Goal: Contribute content

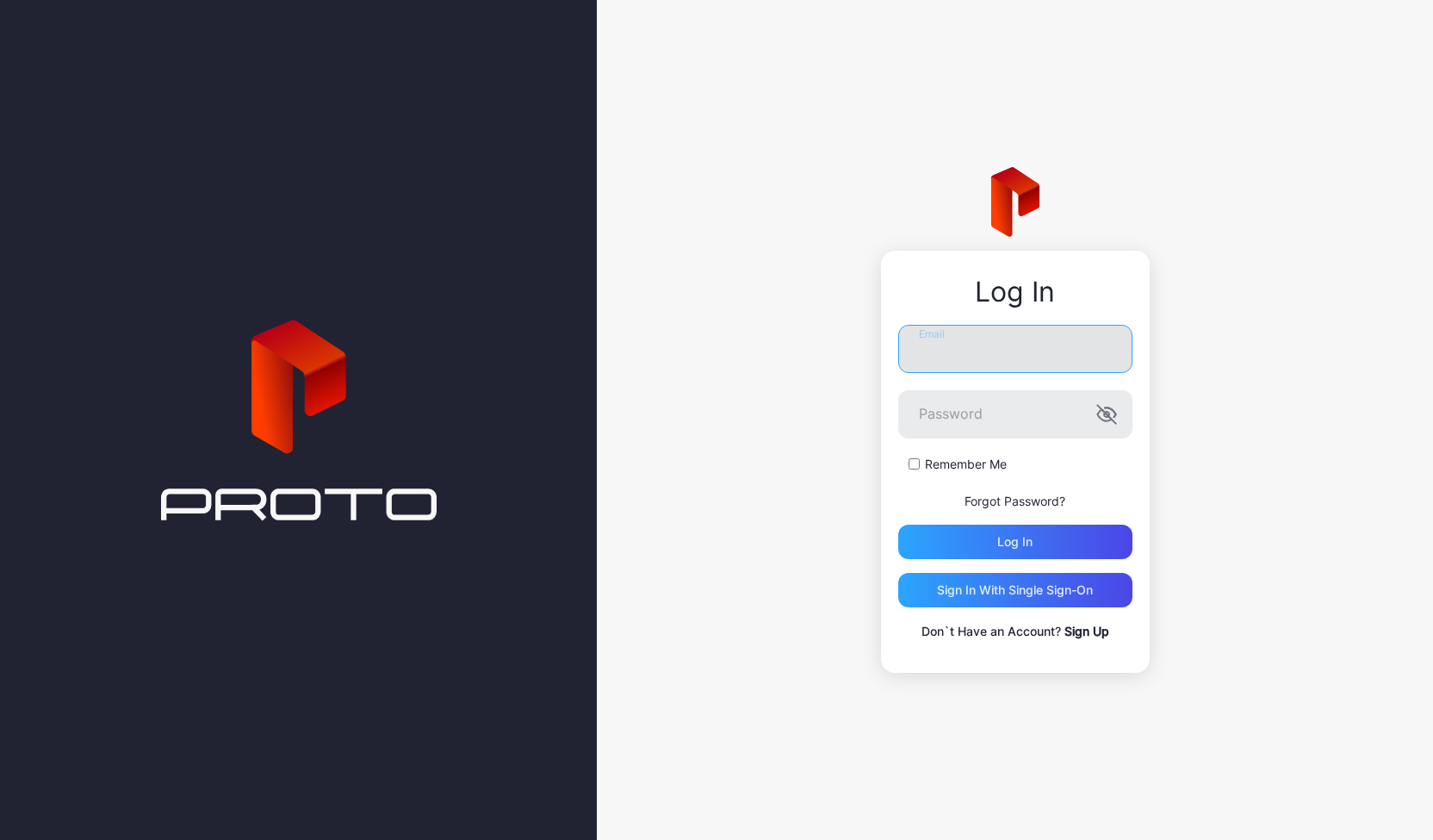
click at [947, 349] on input "Email" at bounding box center [1015, 348] width 234 height 49
type input "**********"
click at [1111, 409] on icon "button" at bounding box center [1110, 413] width 11 height 10
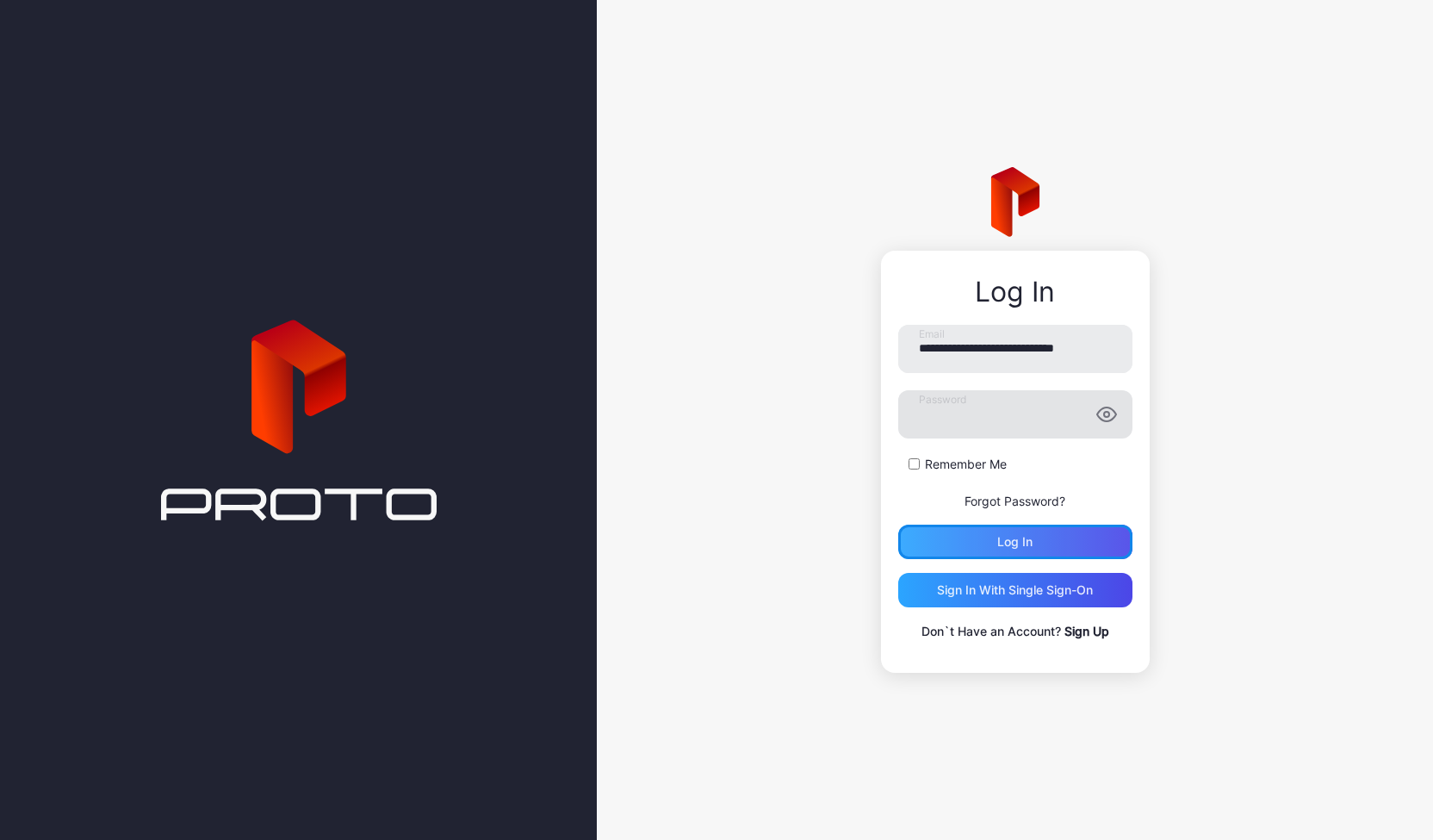
click at [1014, 543] on div "Log in" at bounding box center [1015, 541] width 36 height 14
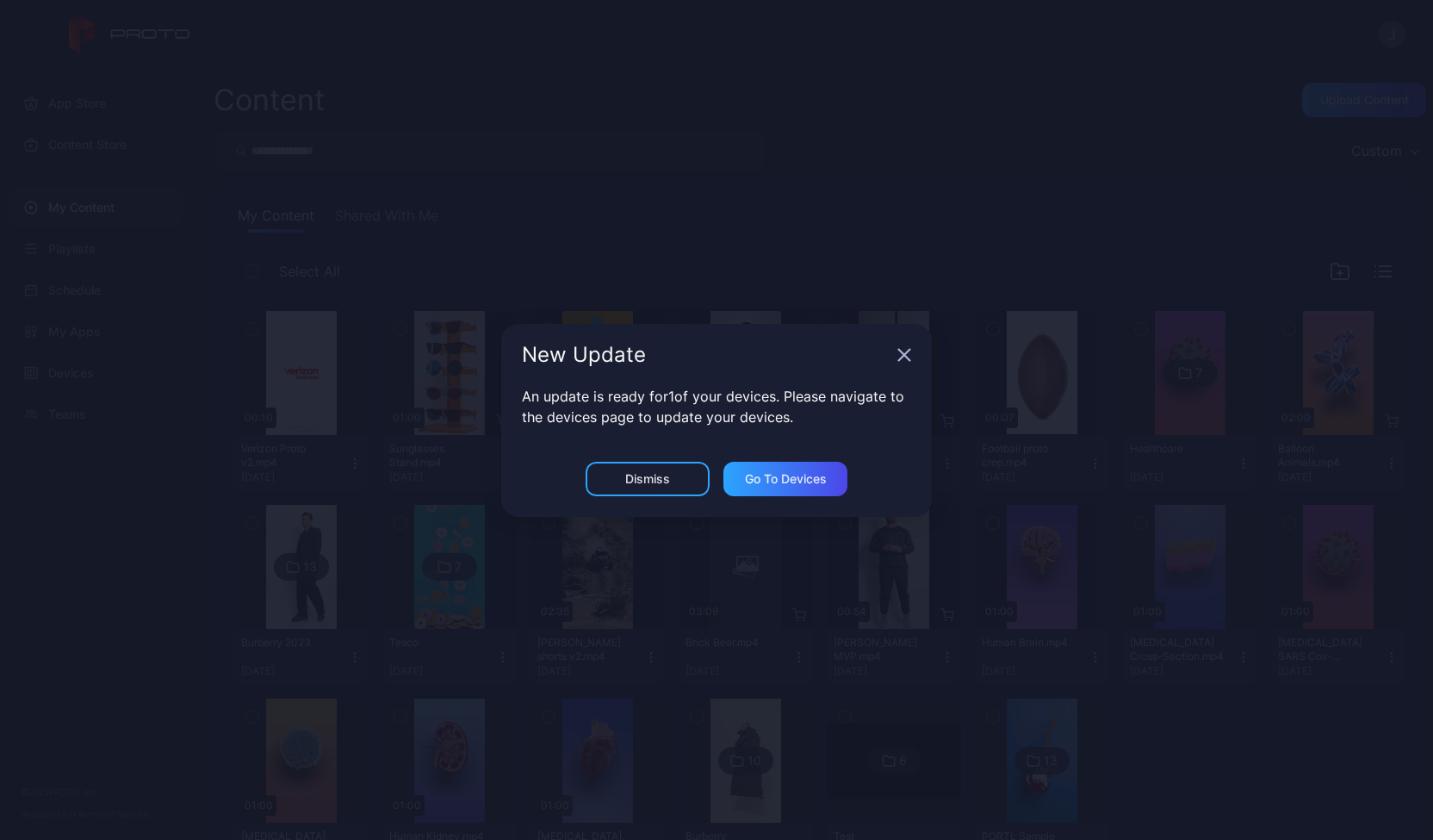
click at [1122, 375] on div "New Update An update is ready for 1 of your devices. Please navigate to the dev…" at bounding box center [716, 420] width 1433 height 840
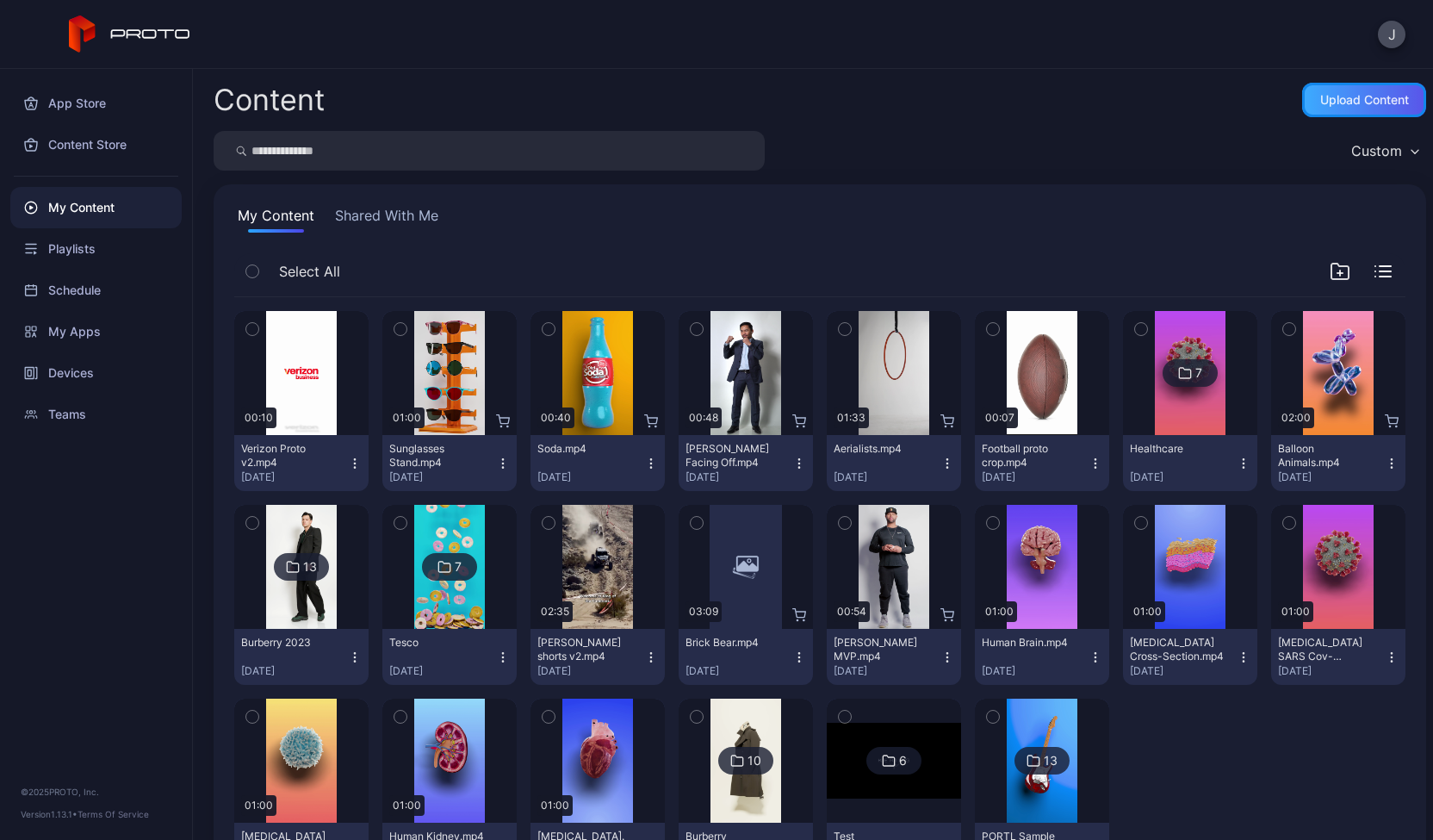
click at [1320, 97] on div "Upload Content" at bounding box center [1364, 100] width 88 height 14
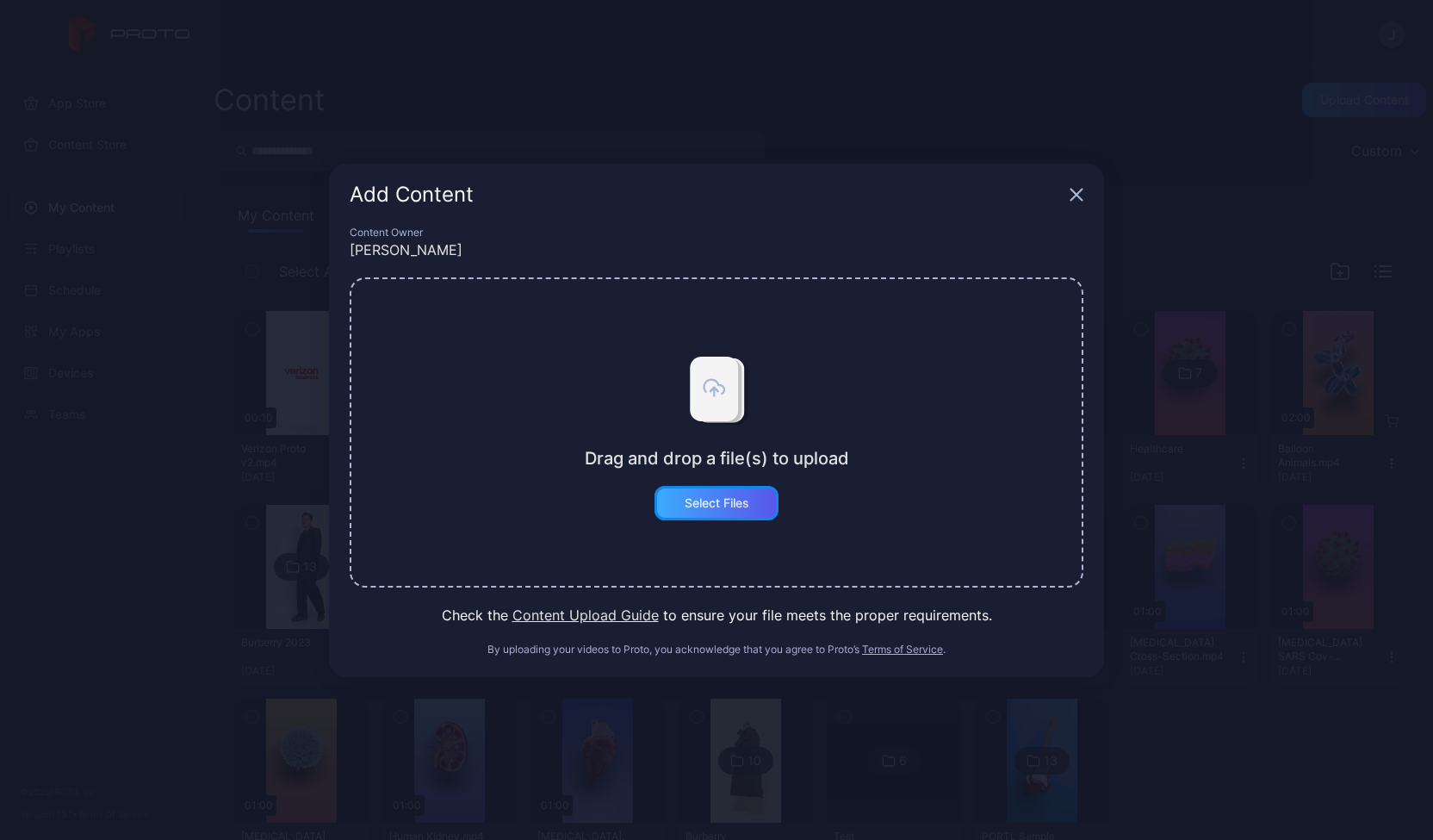
click at [702, 503] on div "Select Files" at bounding box center [716, 503] width 64 height 14
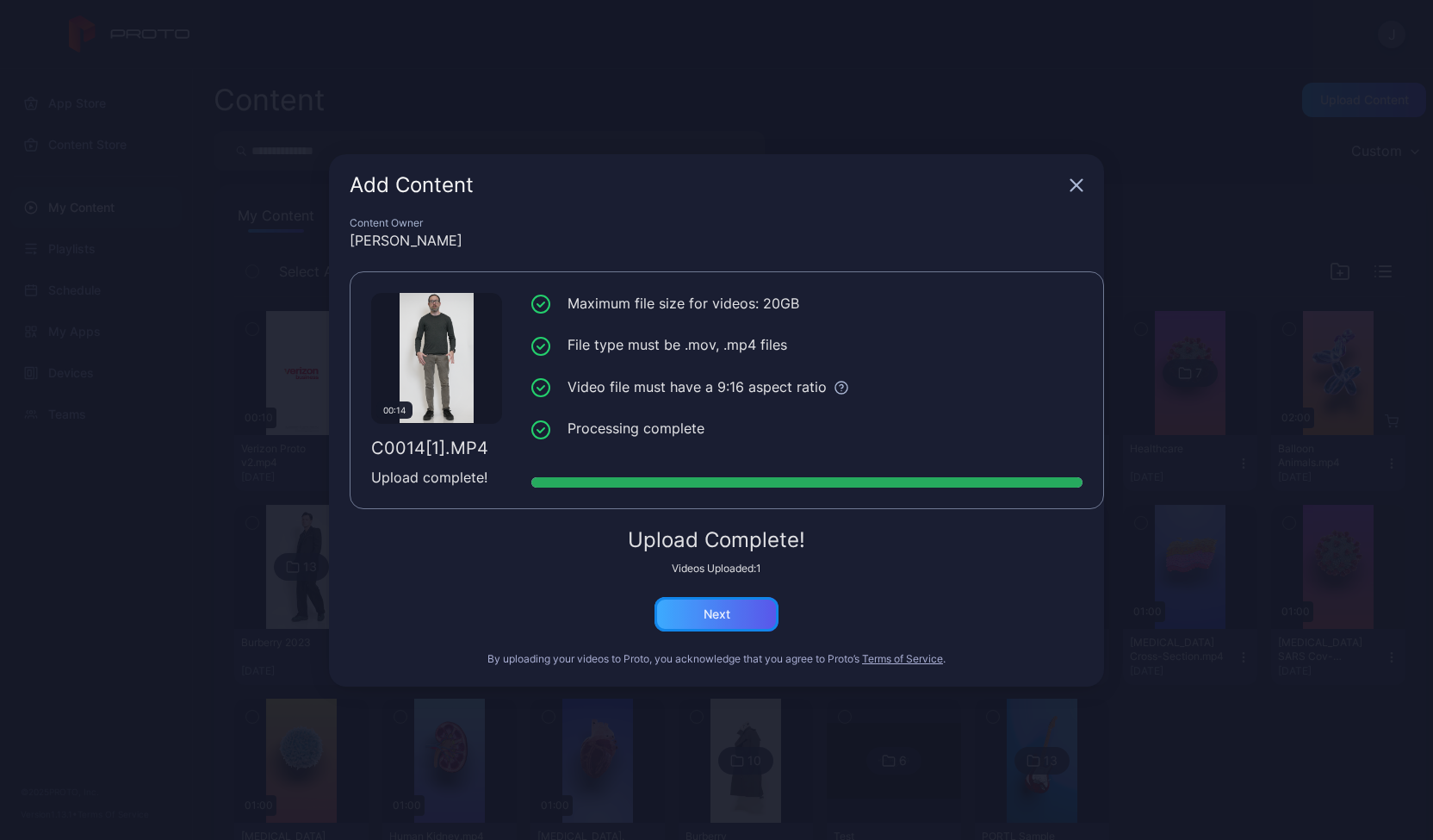
click at [717, 615] on div "Next" at bounding box center [716, 614] width 27 height 14
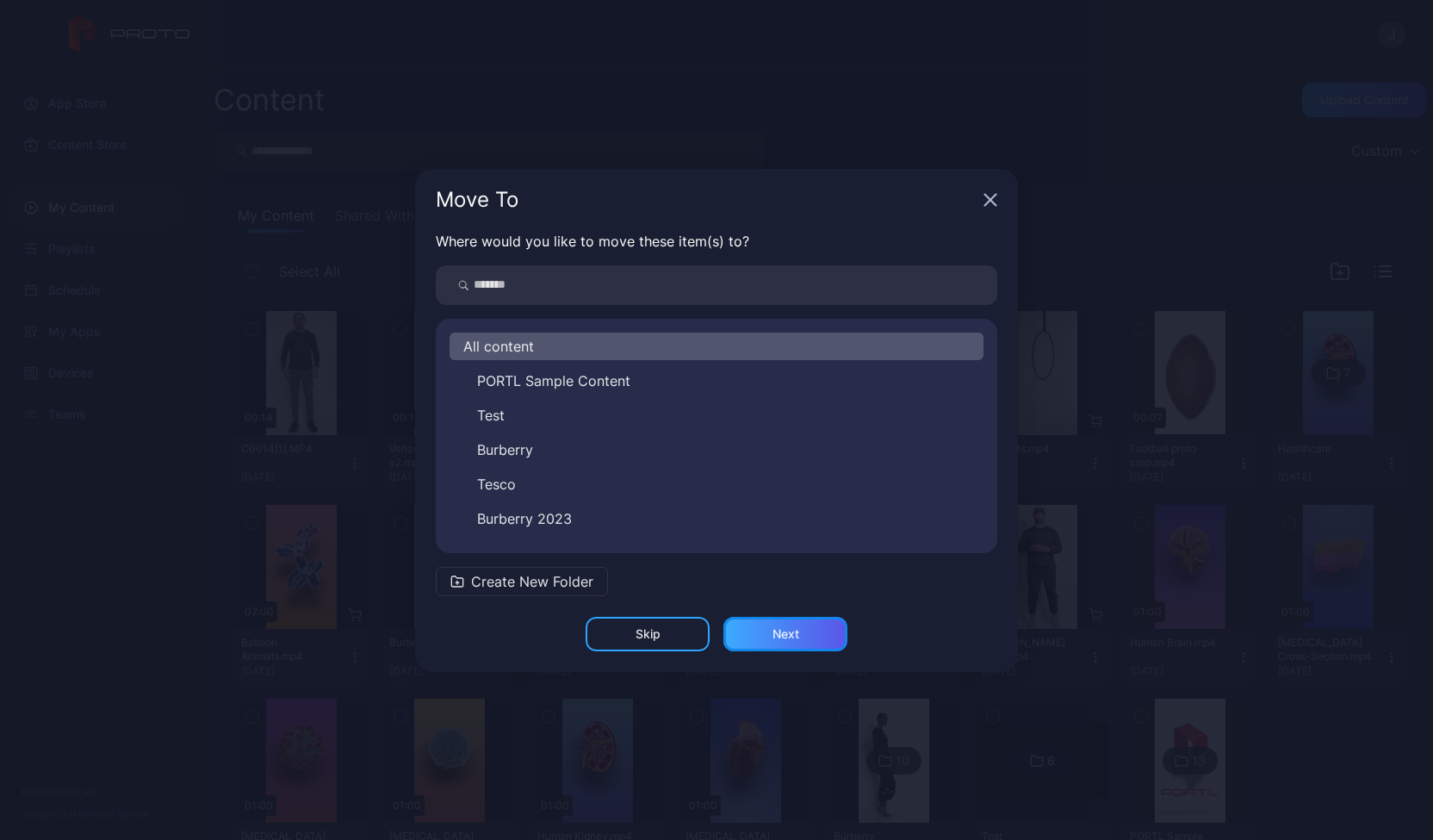
click at [778, 636] on div "Next" at bounding box center [785, 634] width 27 height 14
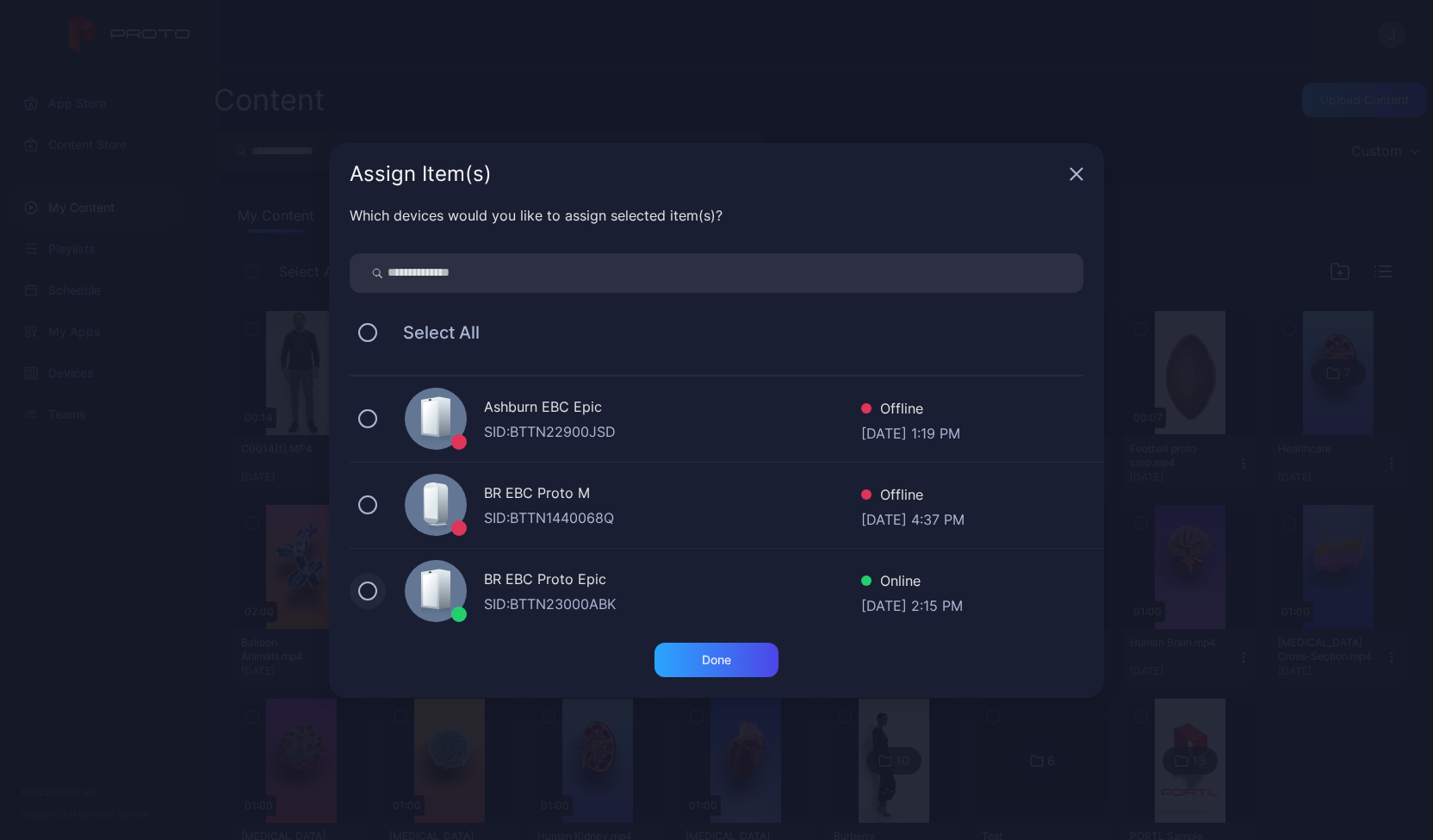
click at [370, 588] on button at bounding box center [367, 590] width 19 height 19
click at [704, 658] on div "Done" at bounding box center [717, 660] width 30 height 14
